Goal: Task Accomplishment & Management: Manage account settings

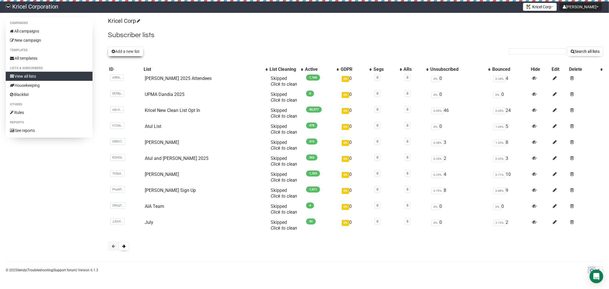
click at [128, 51] on button "Add a new list" at bounding box center [125, 52] width 35 height 10
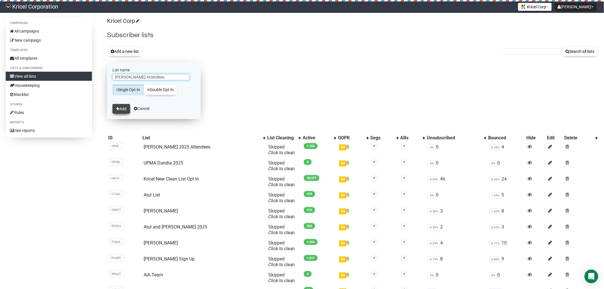
type input "[PERSON_NAME] Attendees"
click at [123, 109] on button "Add" at bounding box center [121, 109] width 18 height 10
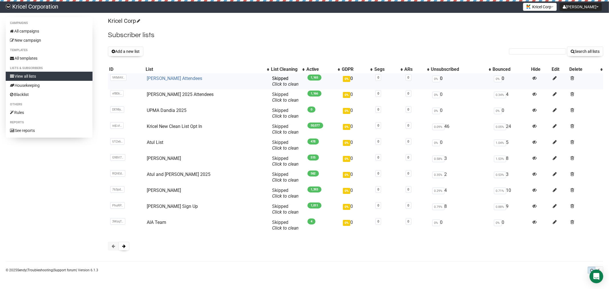
click at [166, 79] on link "Atul Purohit Attendees" at bounding box center [174, 78] width 55 height 5
click at [124, 246] on span at bounding box center [123, 246] width 3 height 4
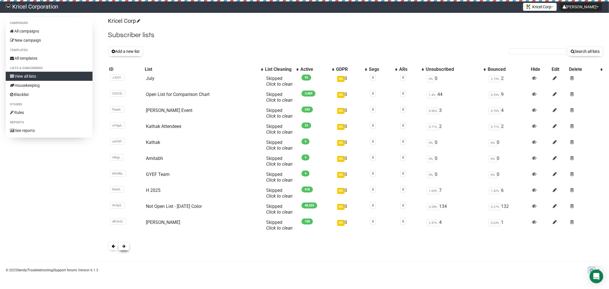
click at [125, 245] on span at bounding box center [123, 246] width 3 height 4
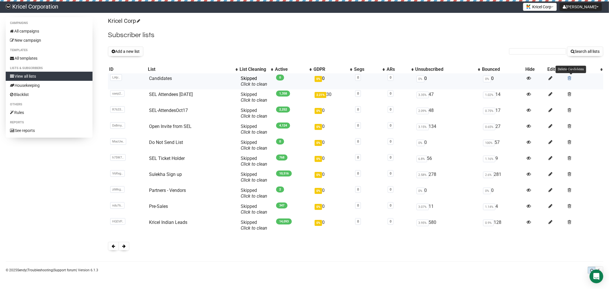
click at [571, 77] on span at bounding box center [569, 78] width 4 height 5
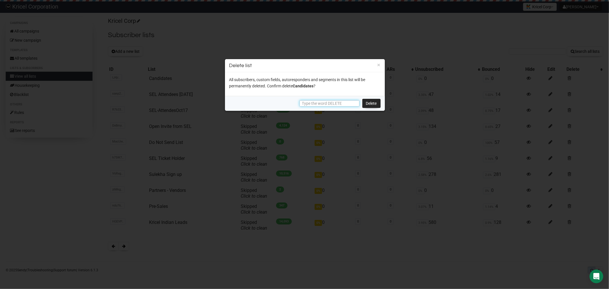
click at [329, 102] on input "text" at bounding box center [329, 103] width 60 height 6
type input "DELETE"
click at [372, 106] on link "Delete" at bounding box center [371, 103] width 18 height 9
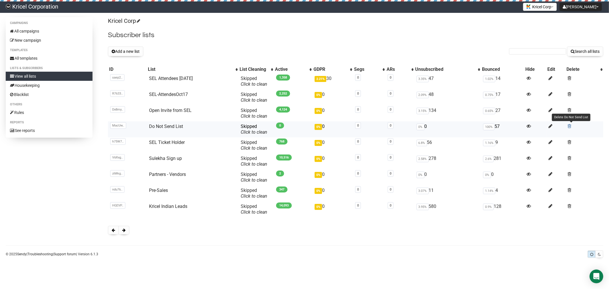
click at [571, 126] on span at bounding box center [569, 126] width 4 height 5
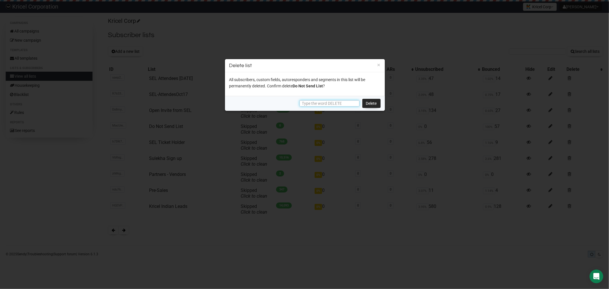
click at [314, 105] on input "text" at bounding box center [329, 103] width 60 height 6
type input "DELETE"
click at [373, 103] on link "Delete" at bounding box center [371, 103] width 18 height 9
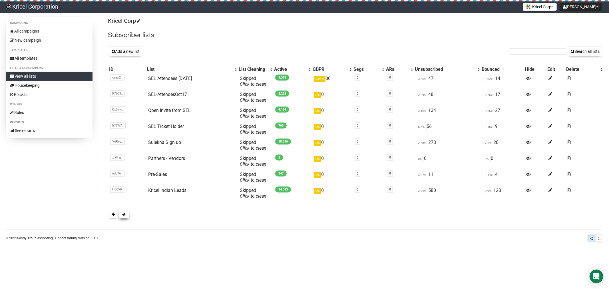
click at [120, 217] on button at bounding box center [123, 214] width 11 height 9
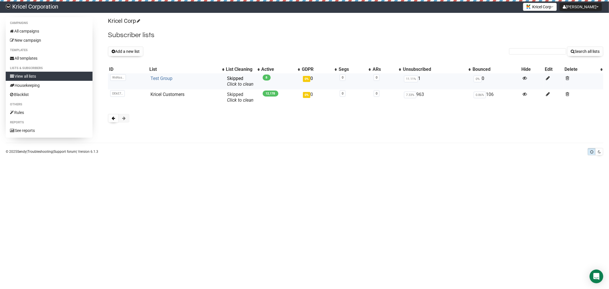
click at [161, 77] on link "Test Group" at bounding box center [161, 78] width 22 height 5
click at [547, 76] on icon at bounding box center [548, 78] width 4 height 5
